Goal: Task Accomplishment & Management: Manage account settings

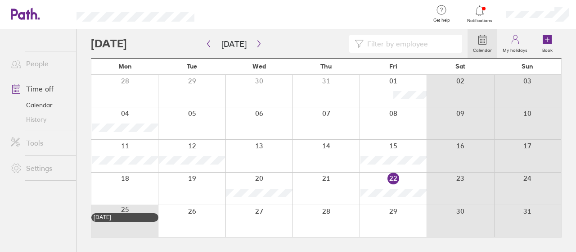
click at [262, 222] on div at bounding box center [259, 221] width 67 height 32
click at [519, 47] on label "My holidays" at bounding box center [516, 49] width 36 height 8
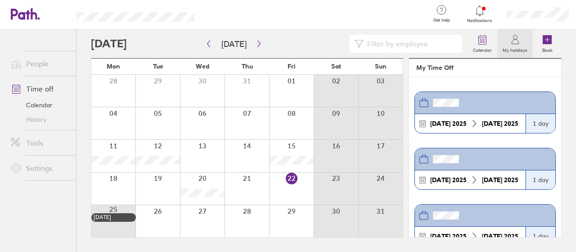
click at [541, 18] on div at bounding box center [537, 14] width 77 height 29
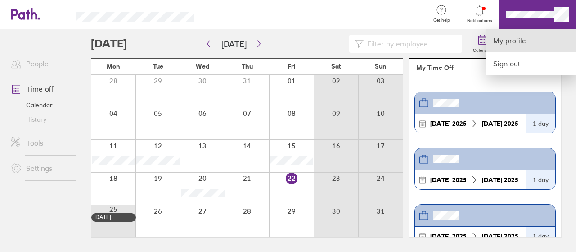
click at [501, 48] on link "My profile" at bounding box center [531, 40] width 90 height 23
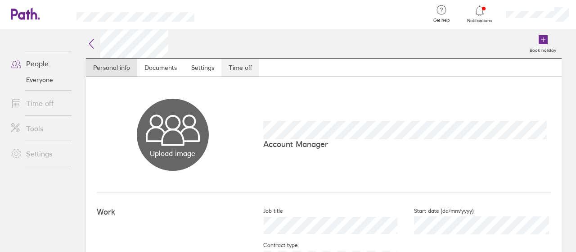
click at [230, 75] on link "Time off" at bounding box center [241, 68] width 38 height 18
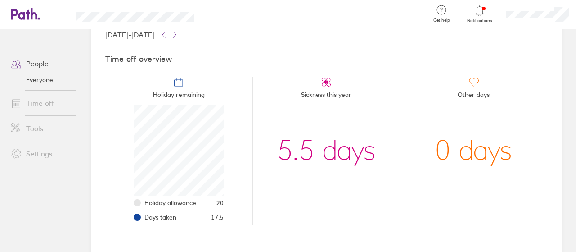
scroll to position [50, 0]
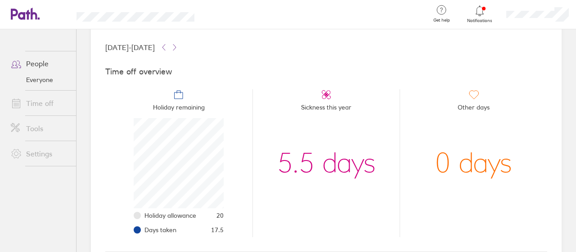
click at [47, 104] on link "Time off" at bounding box center [40, 103] width 73 height 18
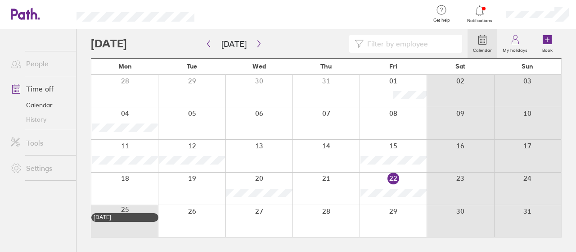
click at [267, 217] on div at bounding box center [259, 221] width 67 height 32
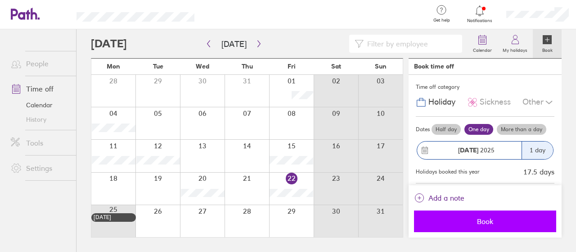
click at [476, 211] on button "Book" at bounding box center [485, 221] width 142 height 22
